Goal: Information Seeking & Learning: Learn about a topic

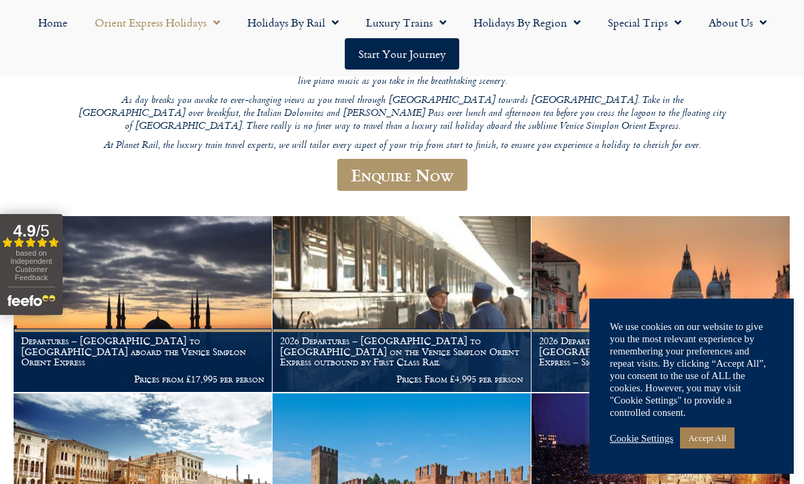
scroll to position [278, 0]
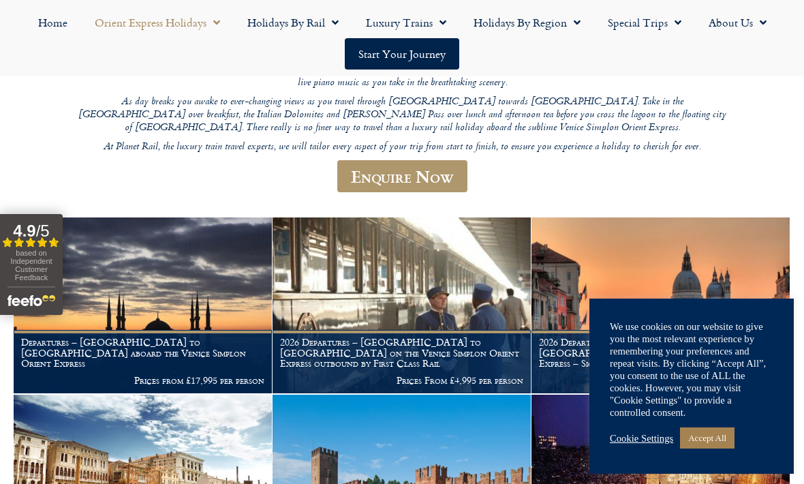
click at [717, 448] on link "Accept All" at bounding box center [707, 437] width 55 height 21
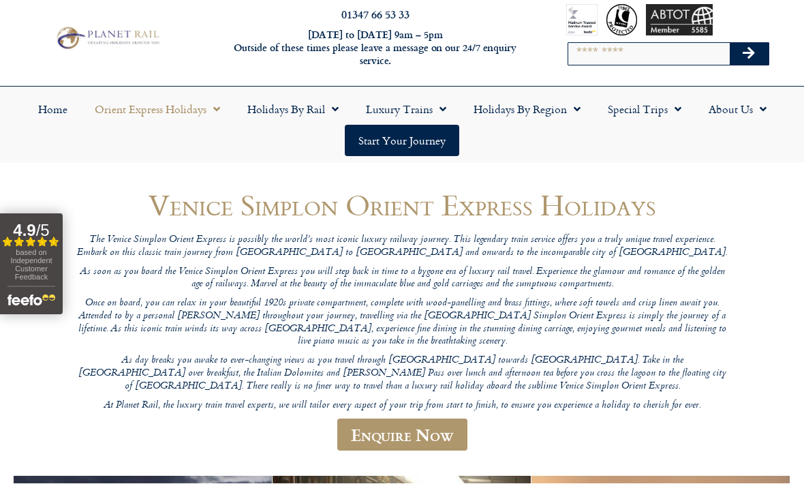
scroll to position [20, 0]
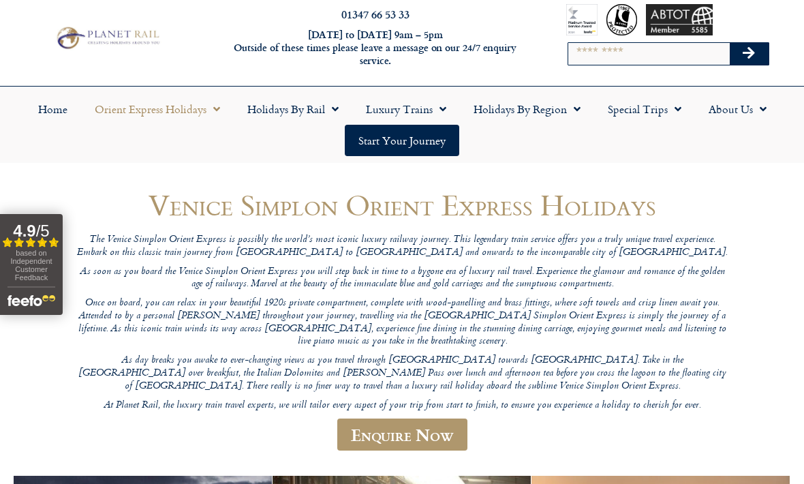
click at [324, 112] on link "Holidays by Rail" at bounding box center [293, 108] width 119 height 31
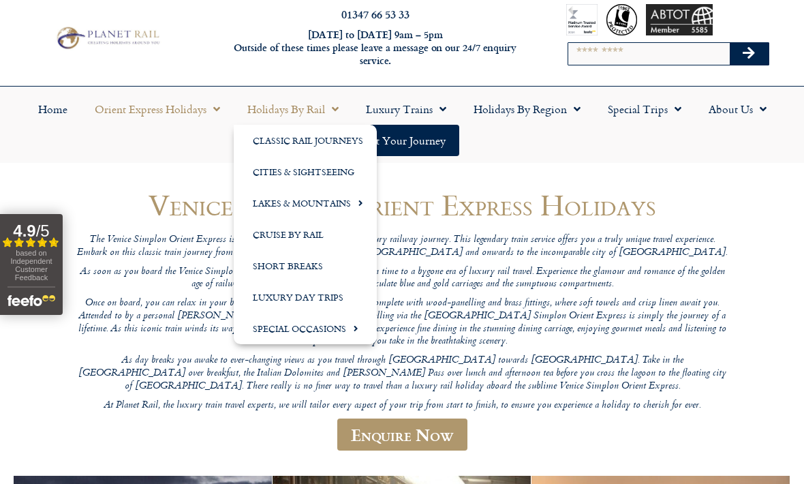
click at [314, 267] on link "Short Breaks" at bounding box center [305, 265] width 143 height 31
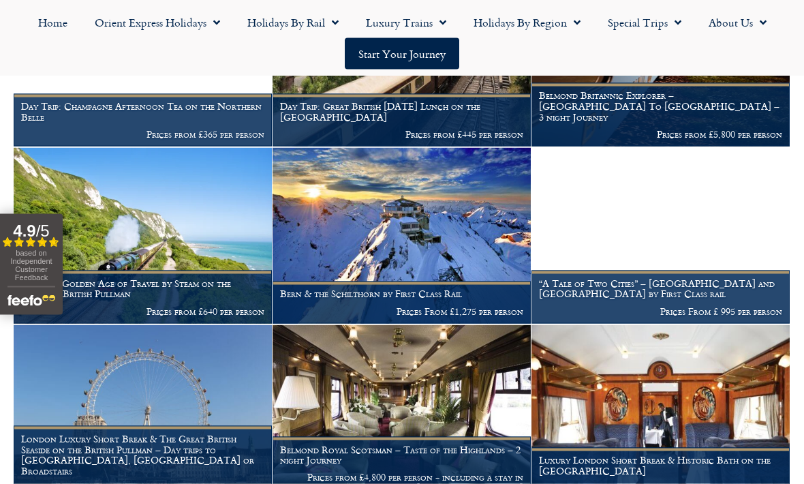
scroll to position [751, 0]
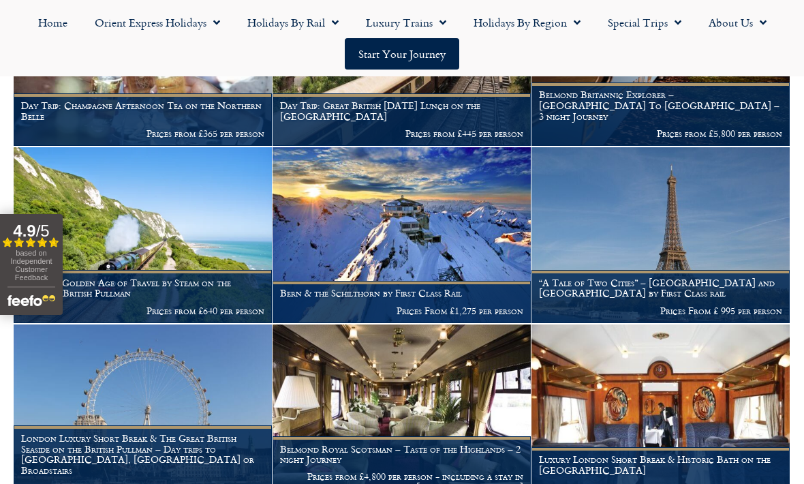
click at [219, 397] on img at bounding box center [143, 412] width 258 height 176
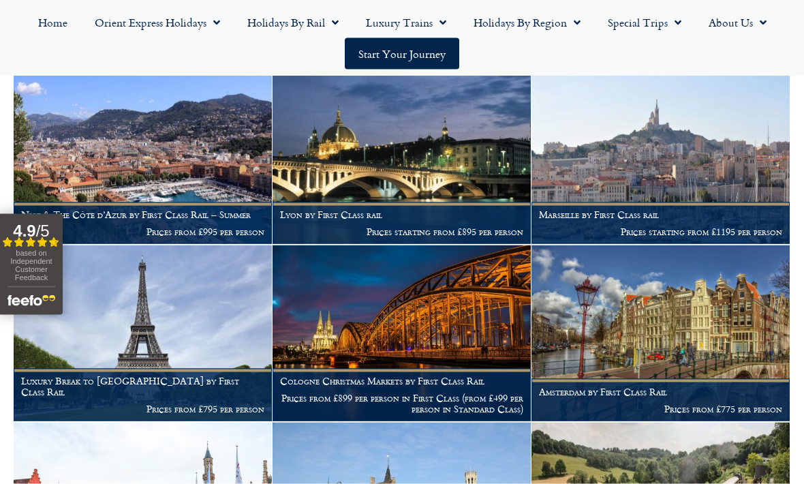
scroll to position [1893, 0]
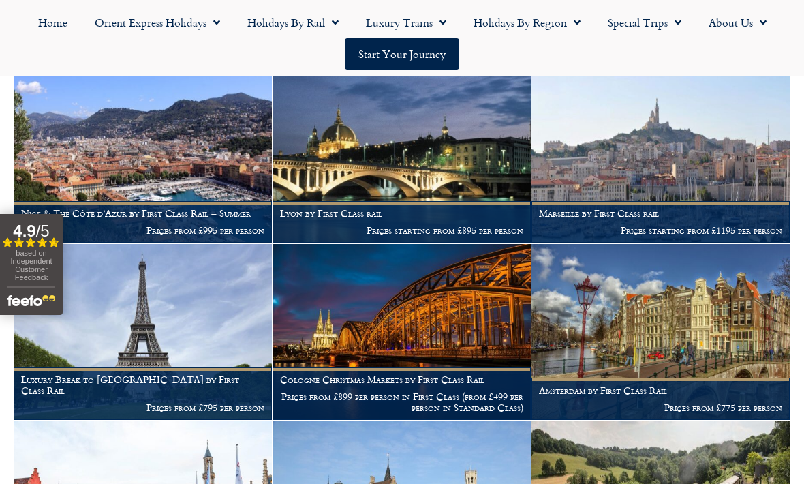
click at [213, 339] on img at bounding box center [143, 332] width 258 height 176
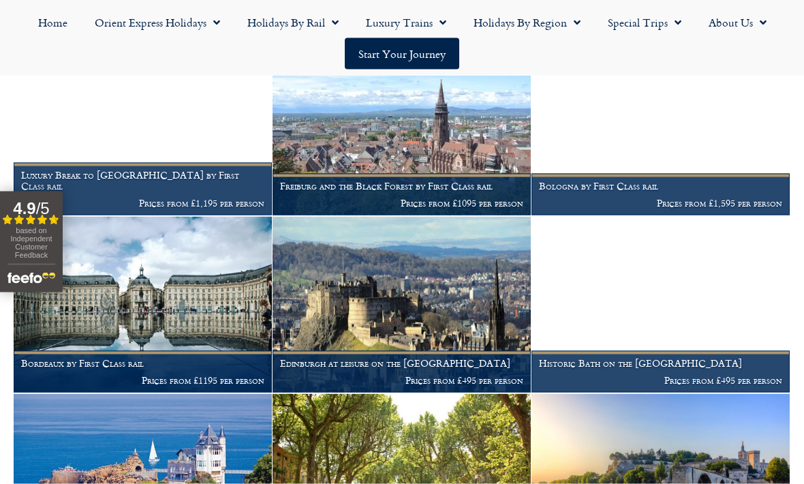
scroll to position [1390, 0]
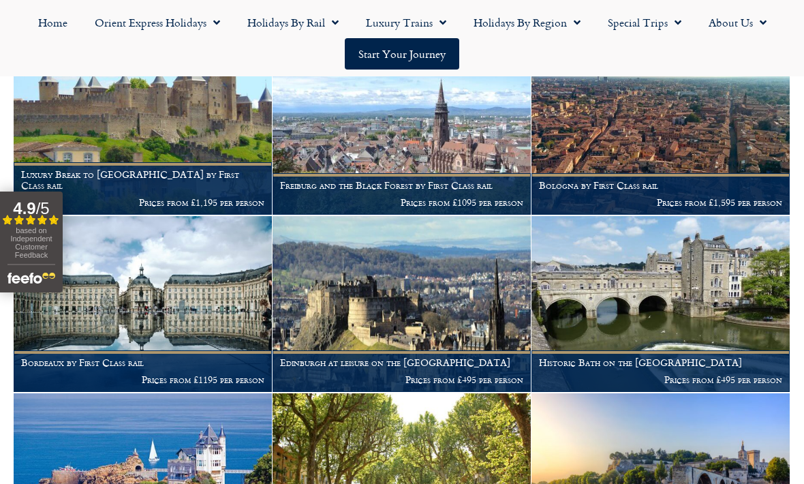
click at [456, 320] on img at bounding box center [402, 304] width 258 height 176
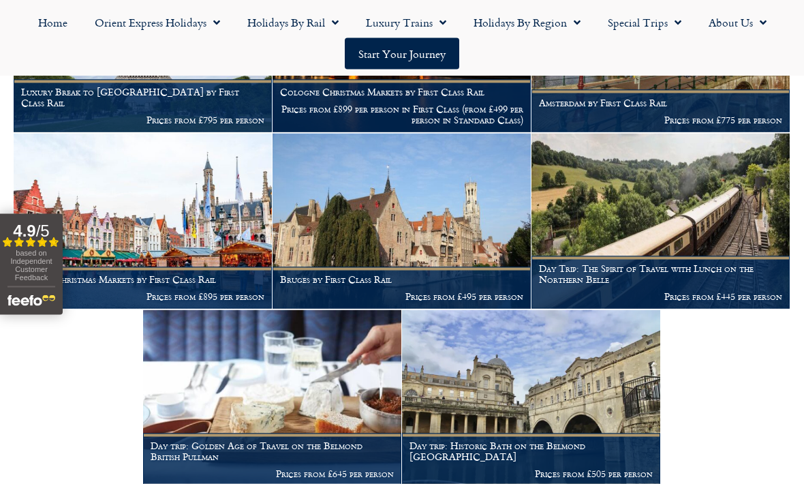
scroll to position [2181, 0]
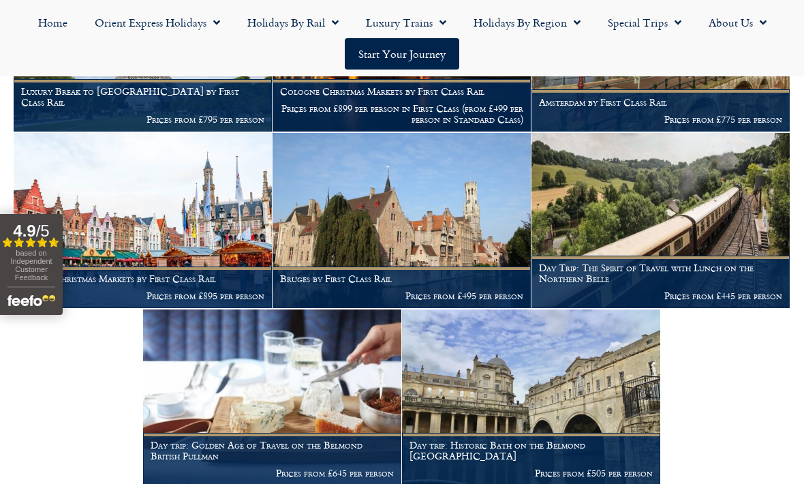
click at [203, 19] on link "Orient Express Holidays" at bounding box center [157, 22] width 153 height 31
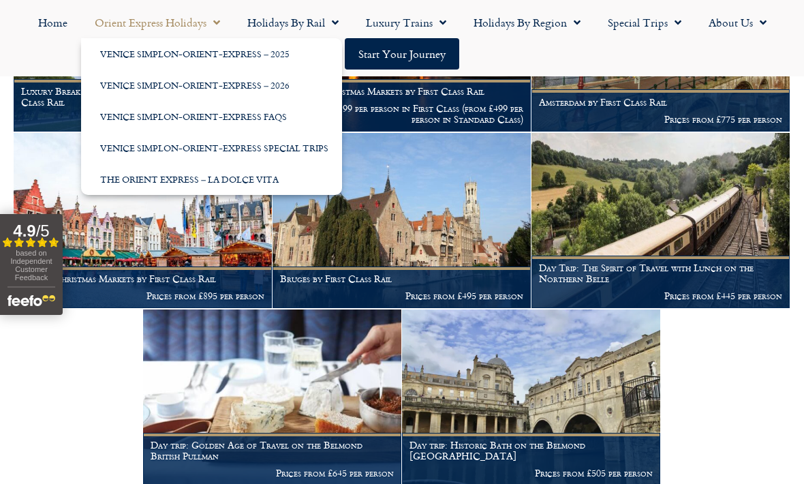
click at [266, 110] on link "Venice Simplon-Orient-Express FAQs" at bounding box center [211, 116] width 261 height 31
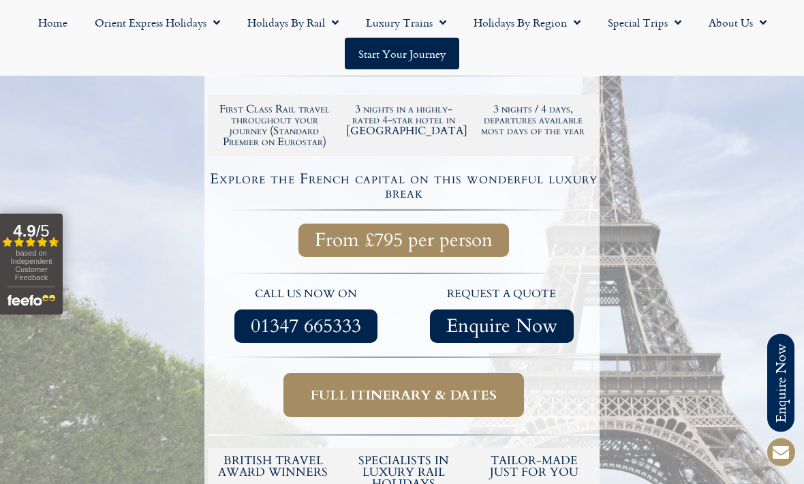
scroll to position [379, 0]
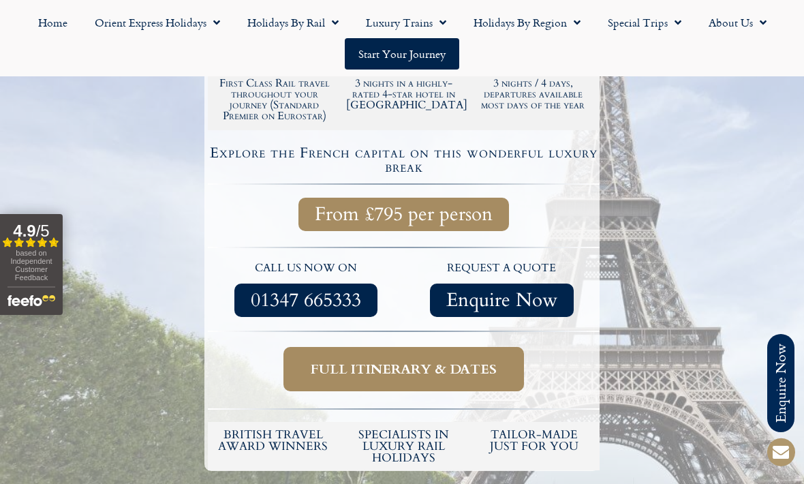
click at [416, 360] on span "Full itinerary & dates" at bounding box center [404, 368] width 186 height 17
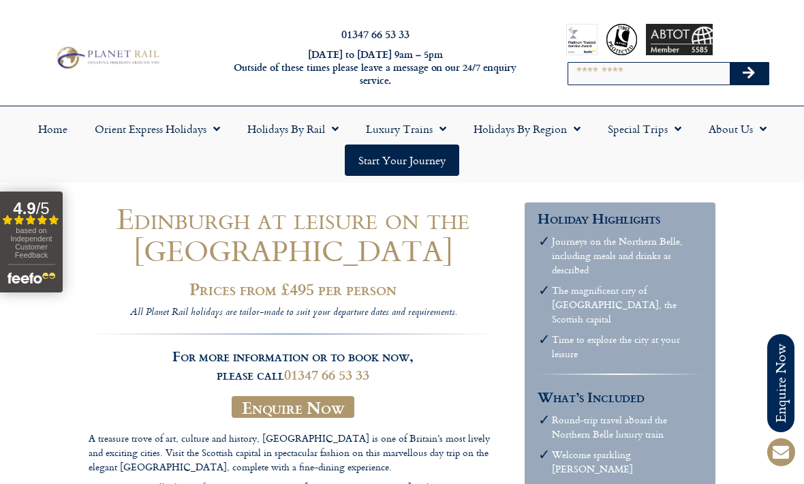
click at [402, 160] on link "Start your Journey" at bounding box center [402, 159] width 114 height 31
